Goal: Transaction & Acquisition: Subscribe to service/newsletter

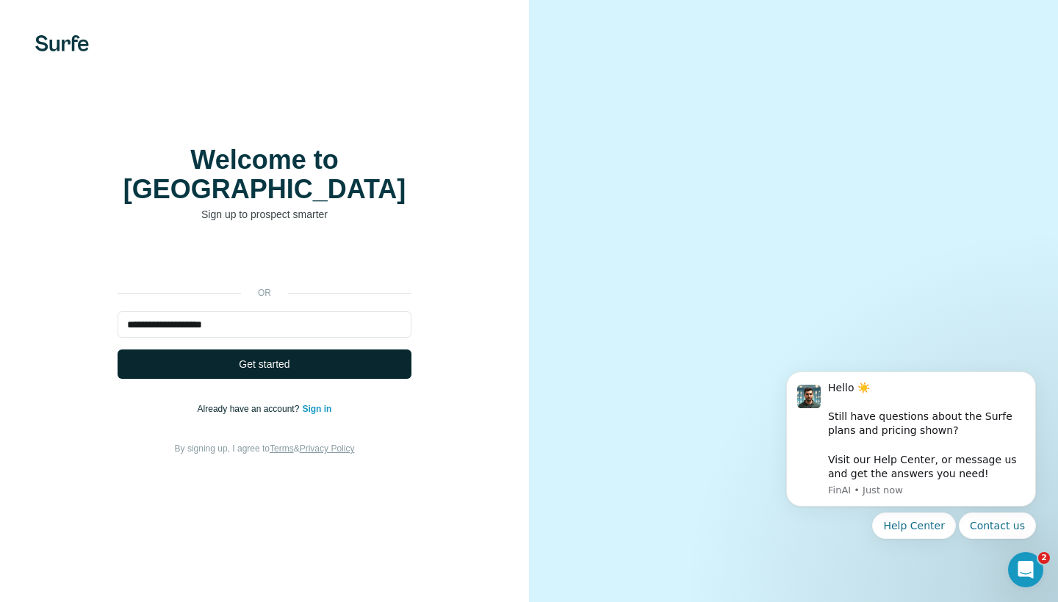
type input "**********"
click at [232, 350] on button "Get started" at bounding box center [265, 364] width 294 height 29
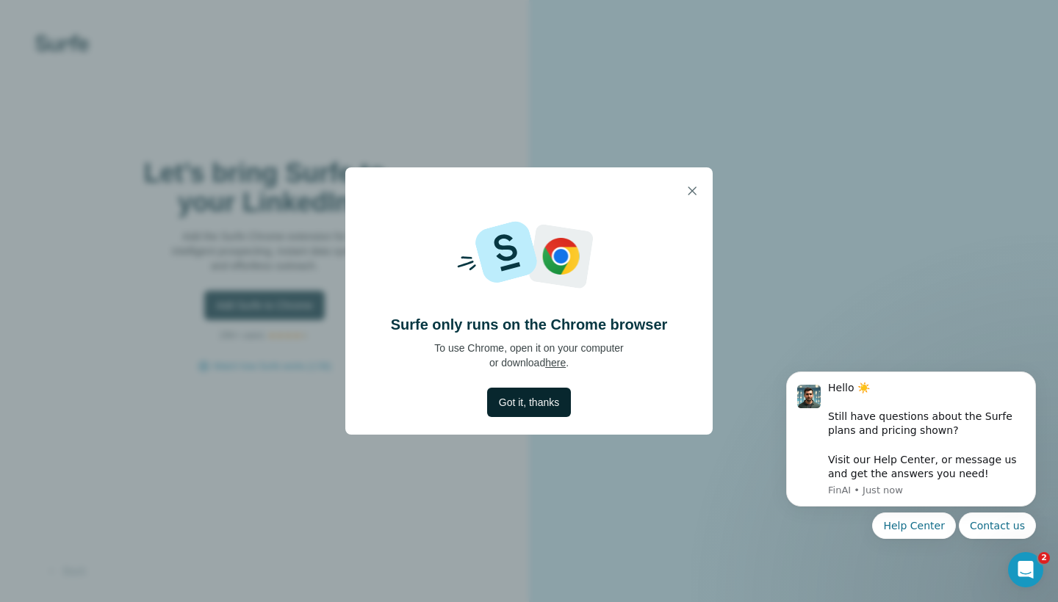
click at [517, 405] on span "Got it, thanks" at bounding box center [529, 402] width 60 height 15
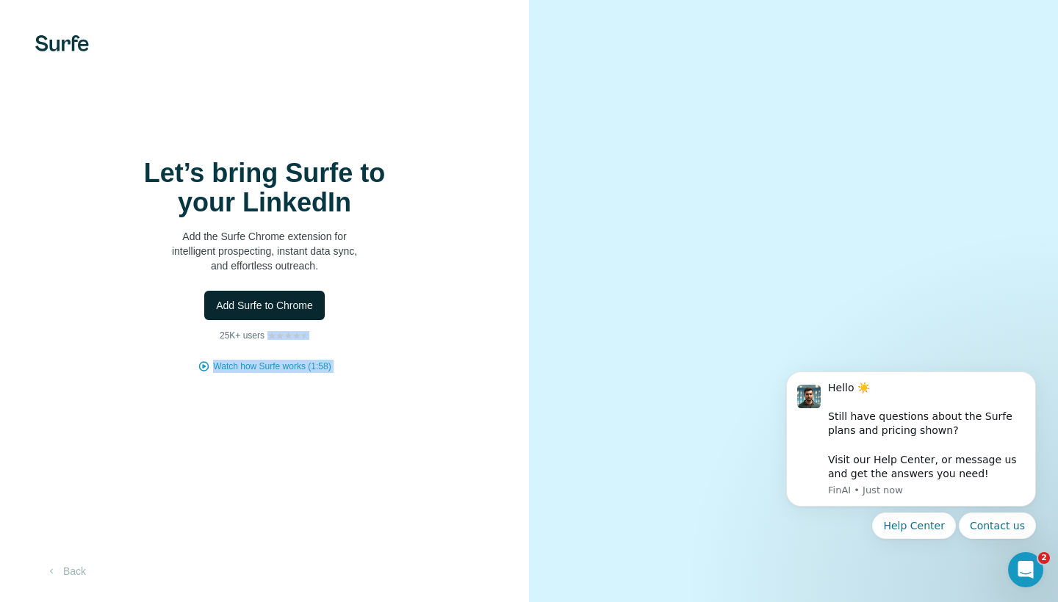
drag, startPoint x: 354, startPoint y: 501, endPoint x: 286, endPoint y: 305, distance: 207.7
click at [286, 311] on div "Let’s bring Surfe to your LinkedIn Add the Surfe Chrome extension for intellige…" at bounding box center [264, 301] width 529 height 602
click at [238, 305] on span "Add Surfe to Chrome" at bounding box center [264, 305] width 97 height 15
